Goal: Find specific page/section: Find specific page/section

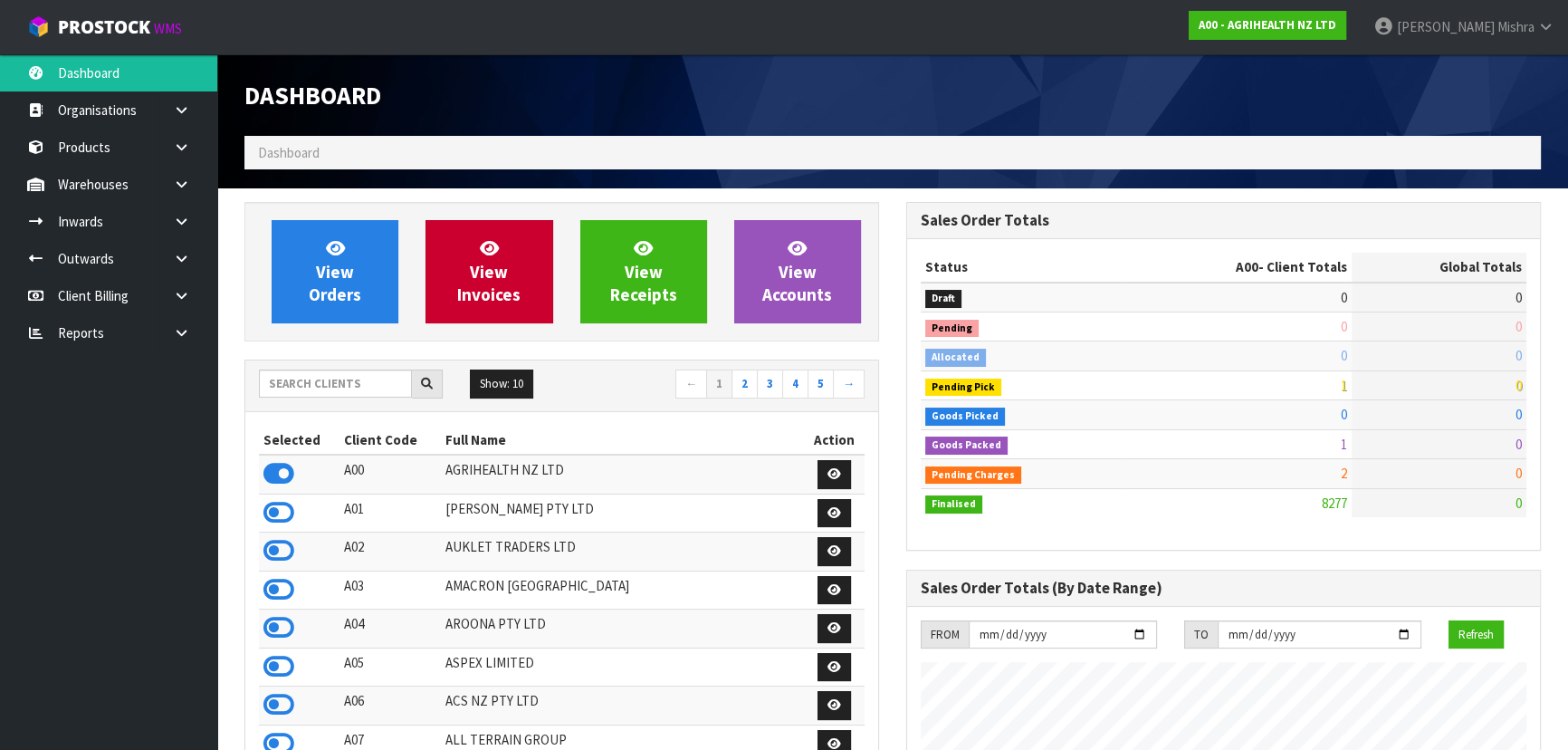
scroll to position [1369, 661]
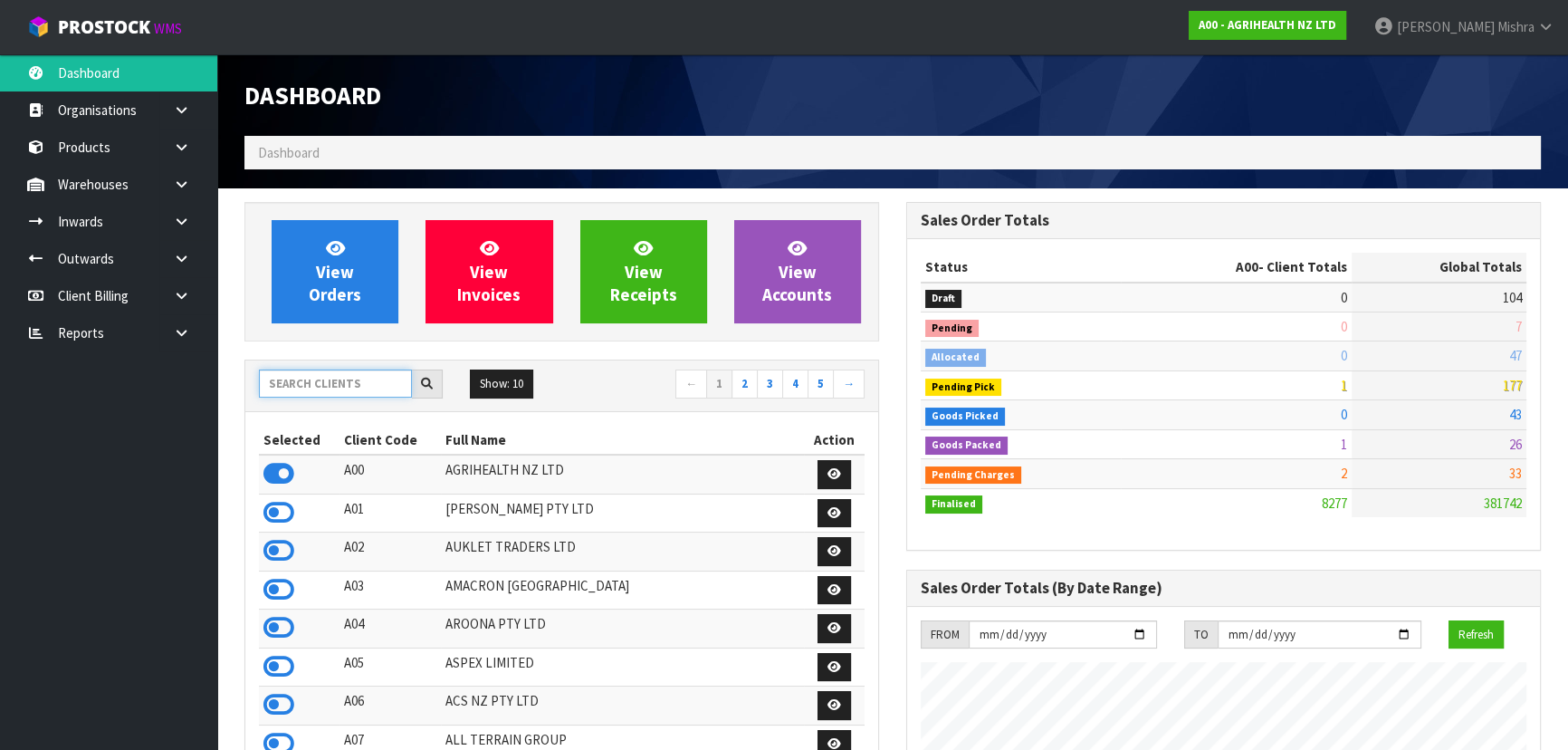
click at [309, 378] on input "text" at bounding box center [335, 383] width 153 height 28
type input "T06"
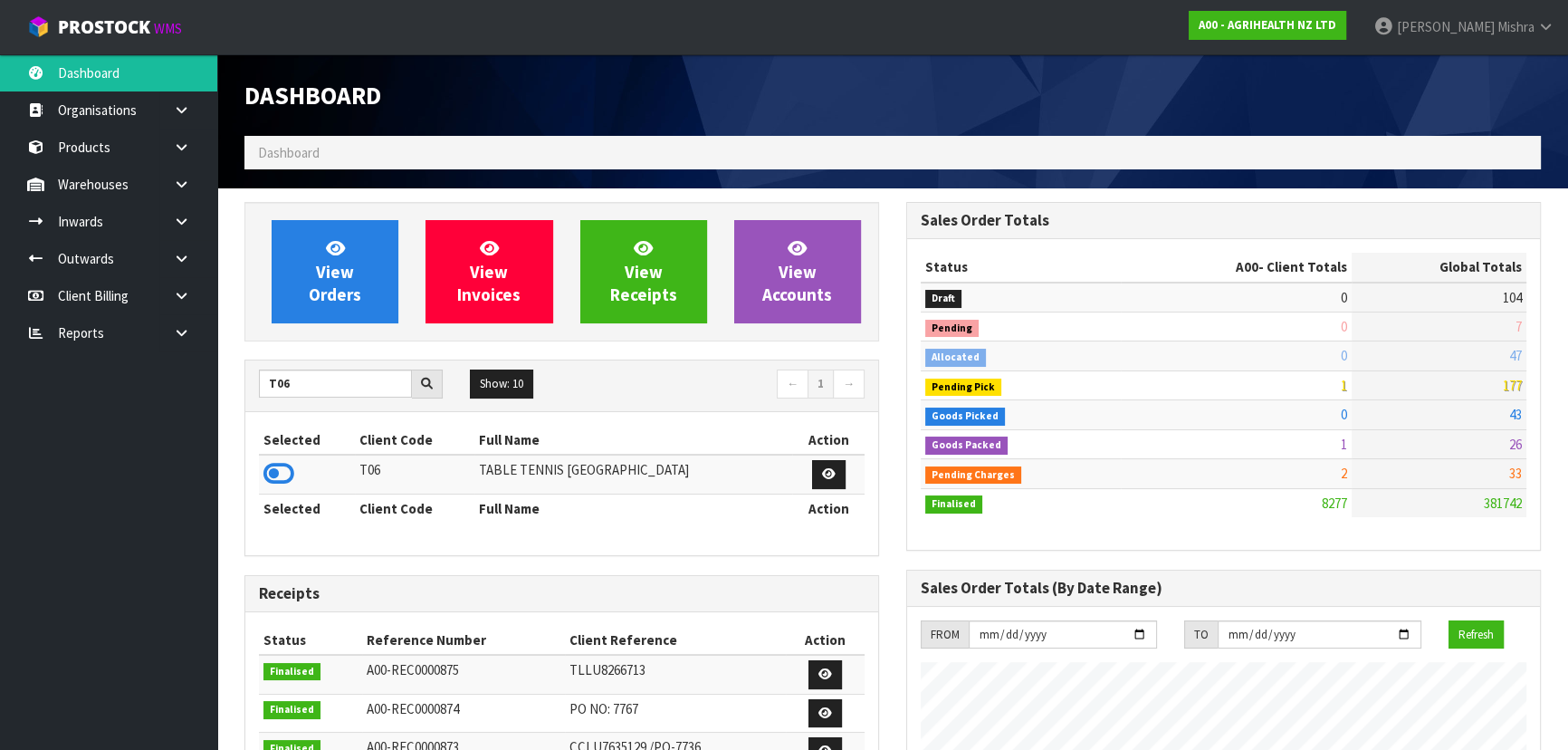
drag, startPoint x: 274, startPoint y: 473, endPoint x: 266, endPoint y: 444, distance: 30.1
click at [275, 473] on icon at bounding box center [279, 473] width 31 height 27
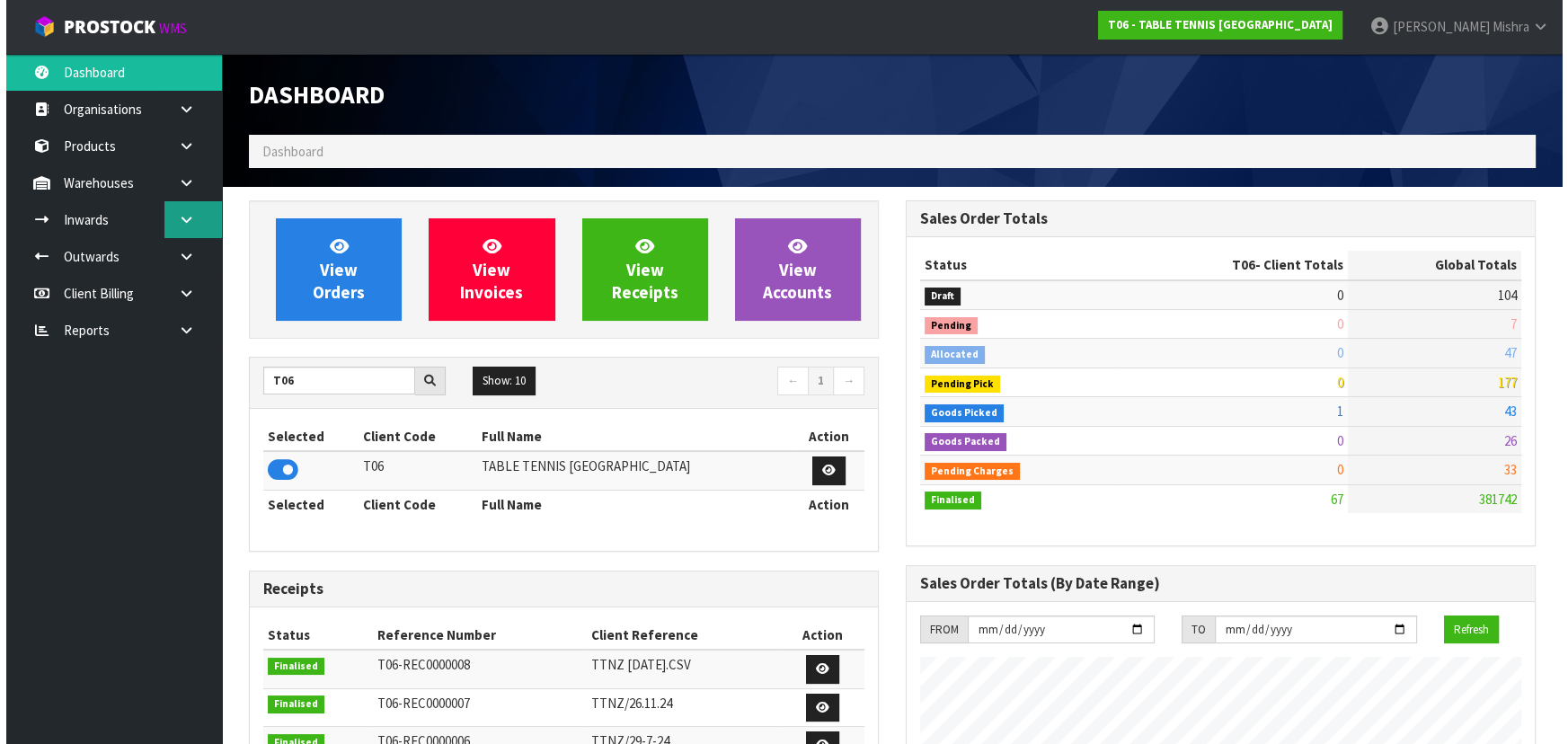
scroll to position [1155, 656]
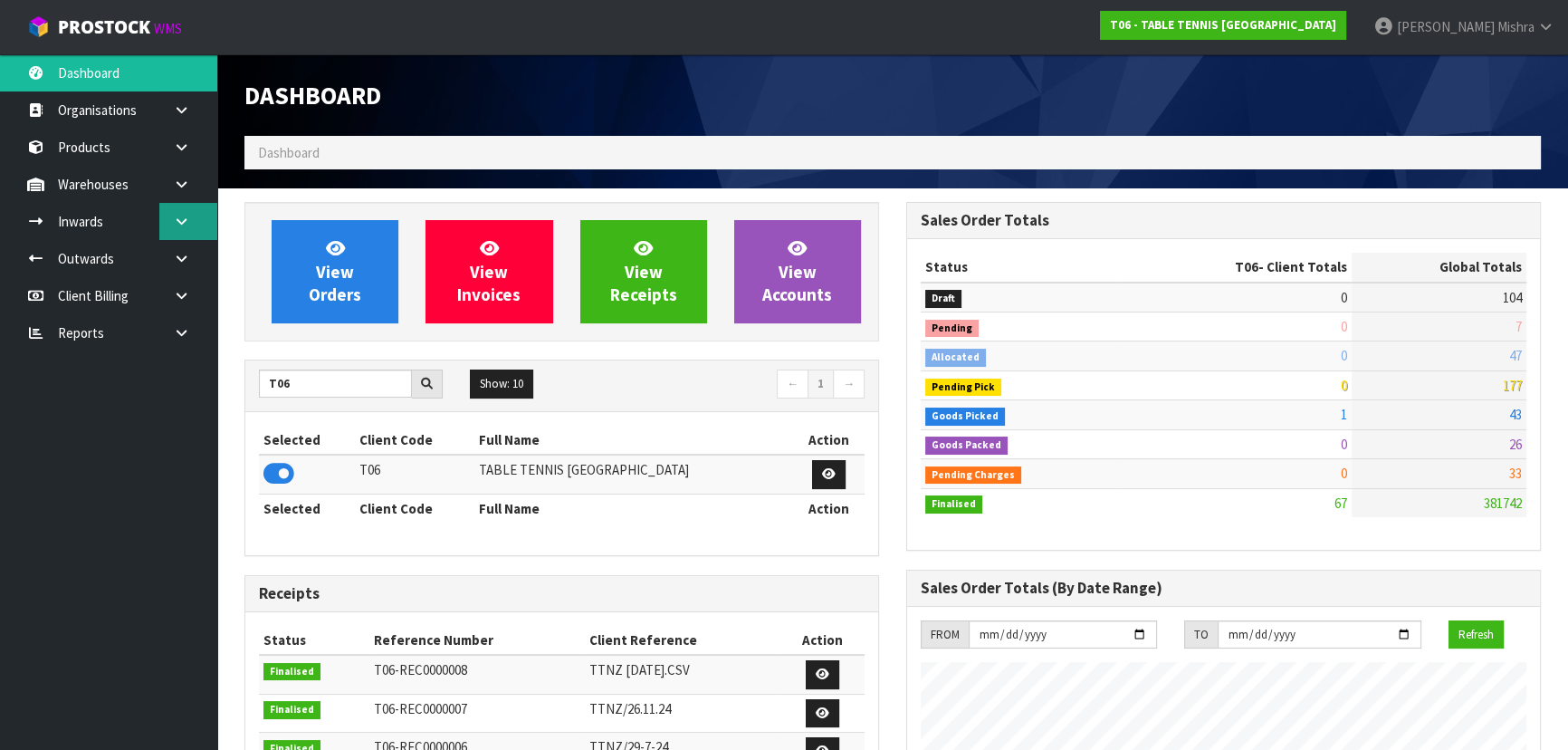
click at [179, 230] on link at bounding box center [188, 221] width 58 height 38
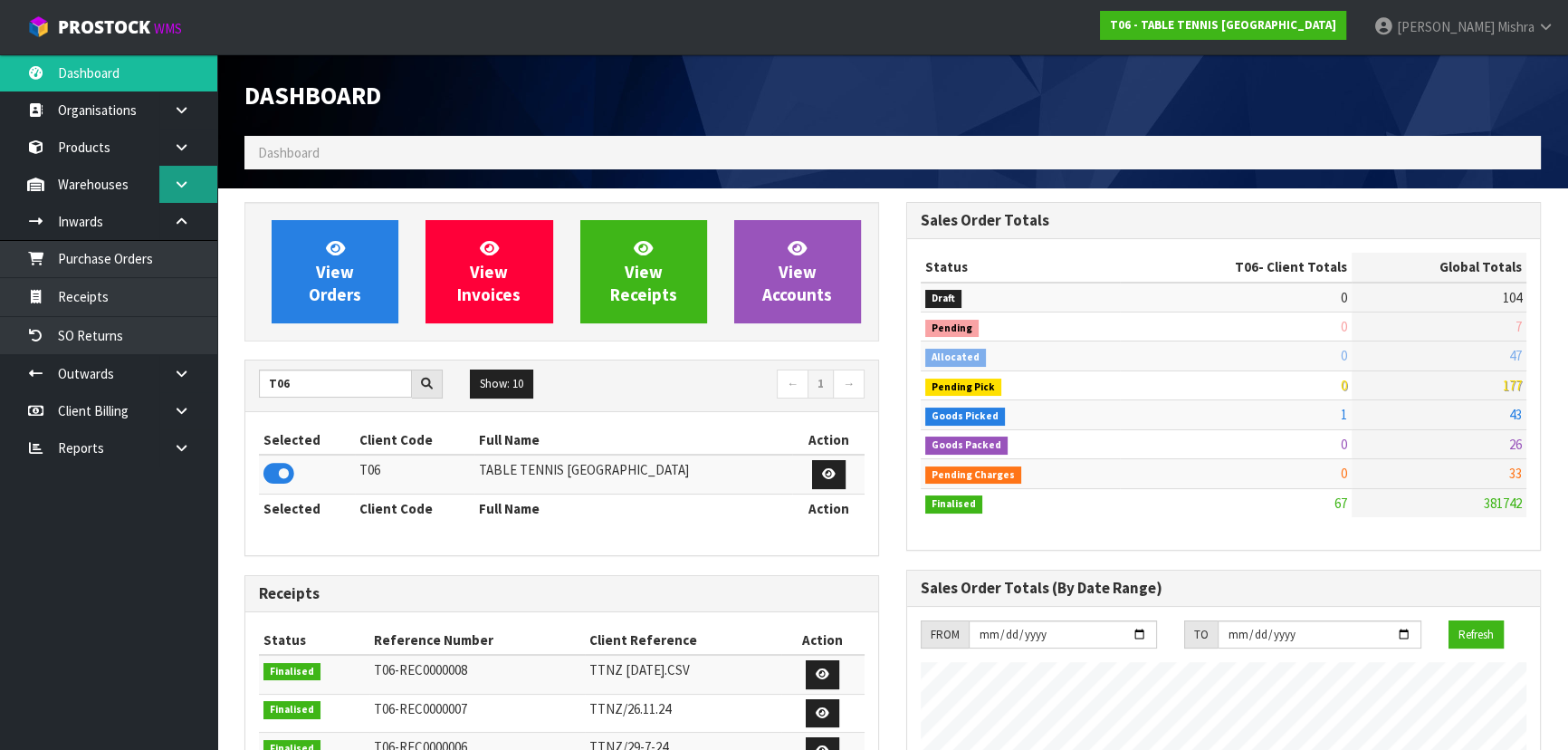
click at [169, 195] on link at bounding box center [188, 184] width 58 height 38
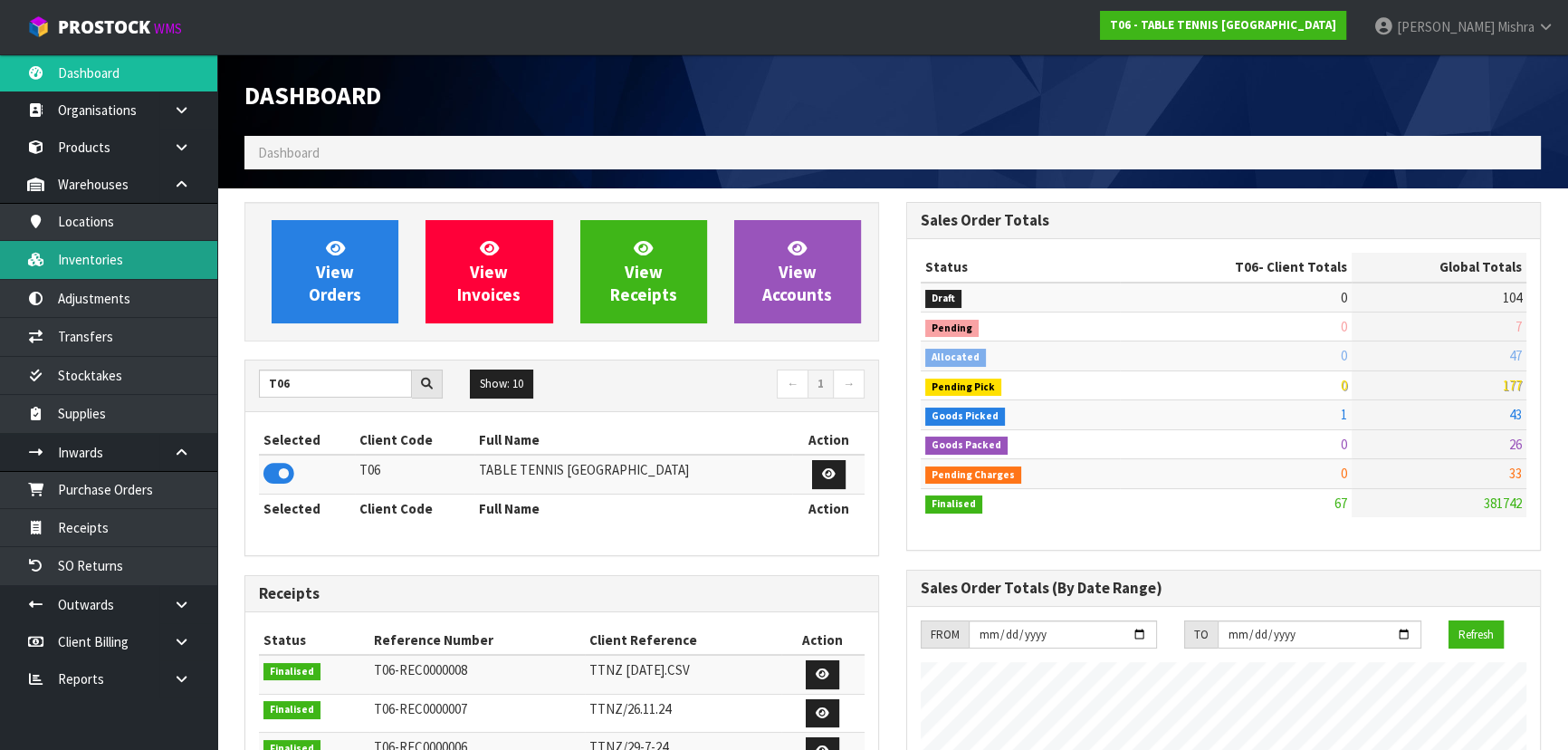
click at [145, 258] on link "Inventories" at bounding box center [108, 259] width 217 height 38
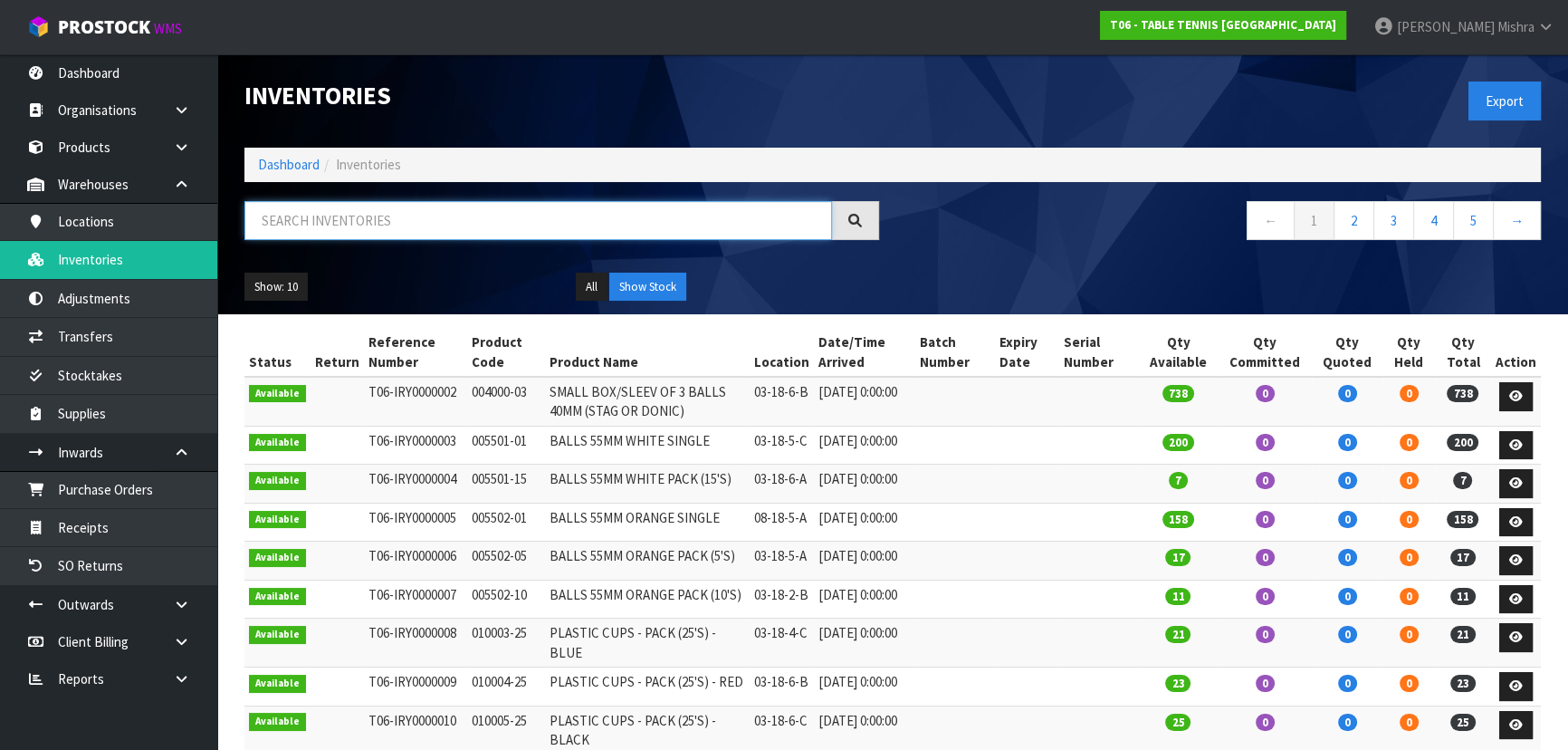
click at [362, 223] on input "text" at bounding box center [539, 220] width 588 height 39
paste input "0400SPDB"
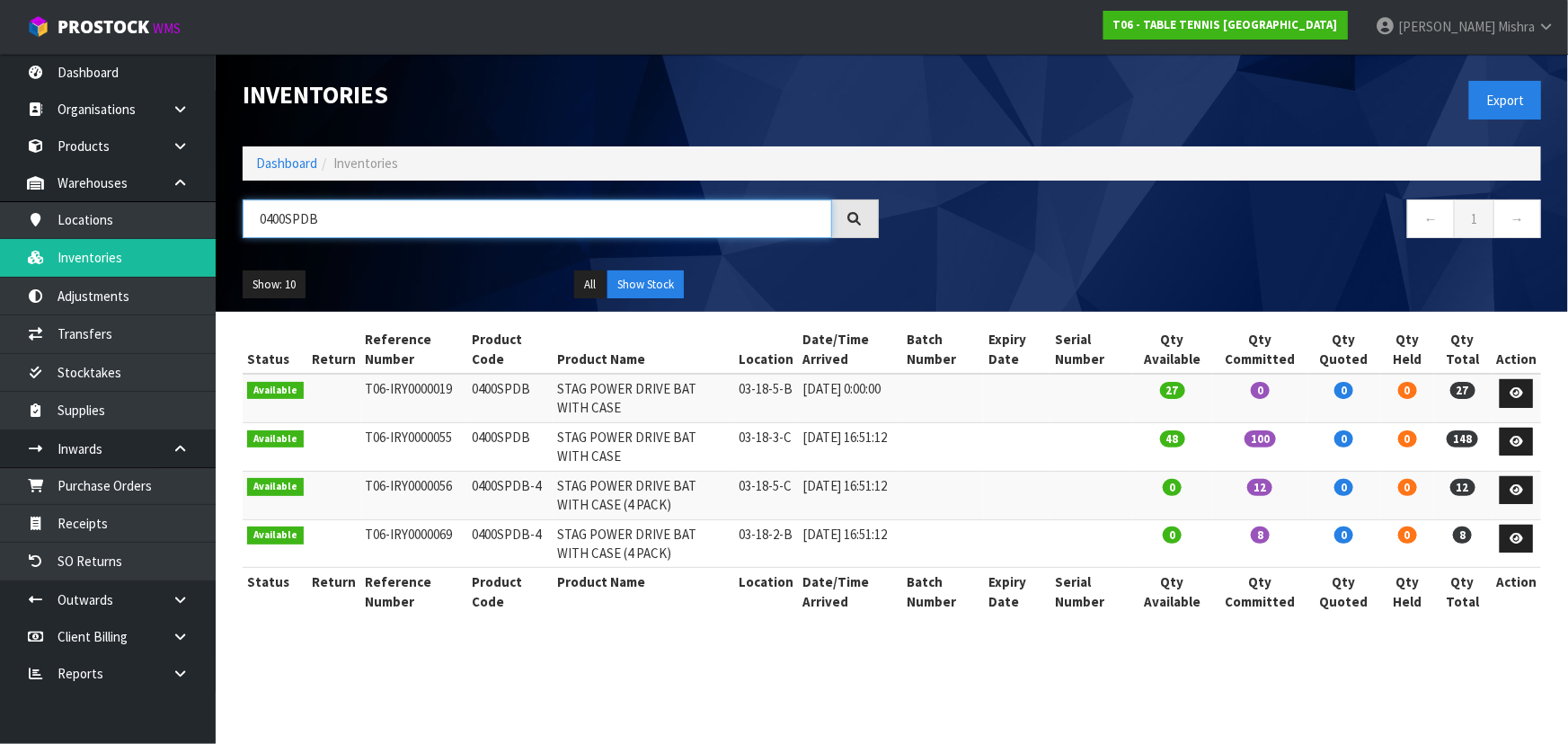
type input "0400SPDB"
